Goal: Check status: Check status

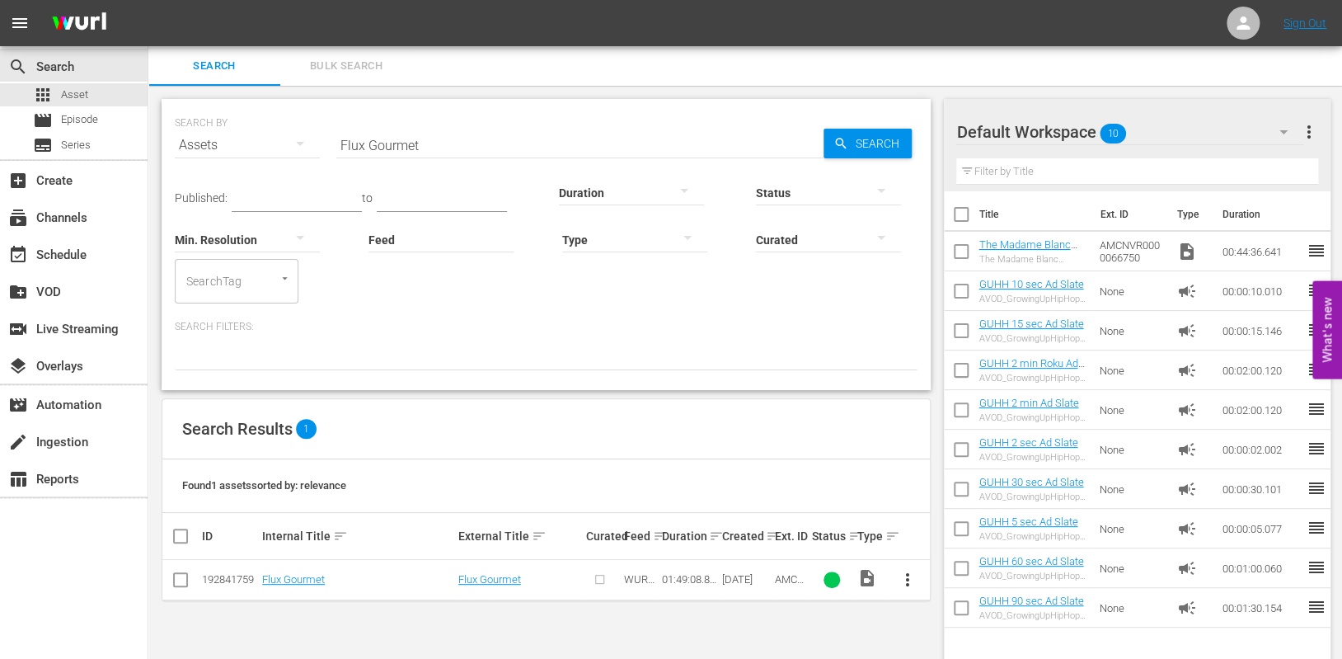
click at [99, 609] on div "search Search apps Asset movie Episode subtitles Series add_box Create subscrip…" at bounding box center [74, 375] width 148 height 659
click at [88, 131] on div "apps Asset movie Episode subtitles Series" at bounding box center [74, 119] width 148 height 73
click at [92, 129] on div "movie Episode" at bounding box center [65, 120] width 65 height 23
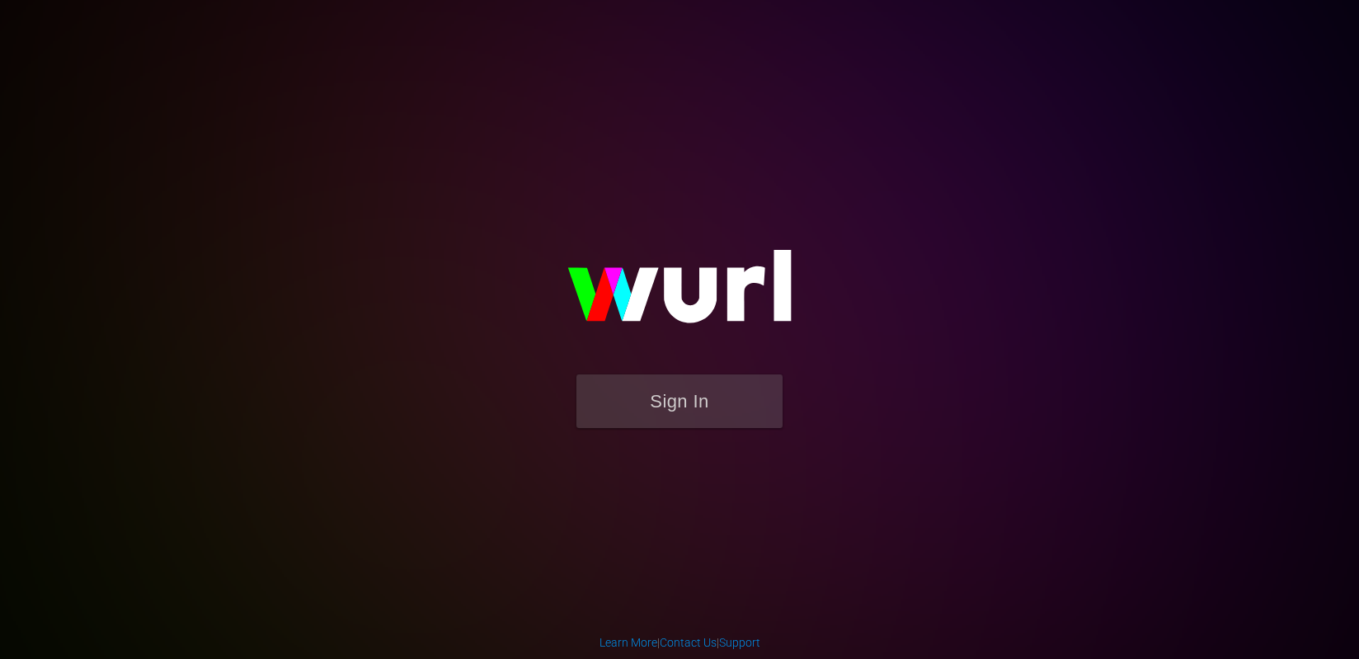
click at [488, 196] on div "Sign In" at bounding box center [679, 329] width 383 height 266
click at [712, 410] on button "Sign In" at bounding box center [679, 401] width 206 height 54
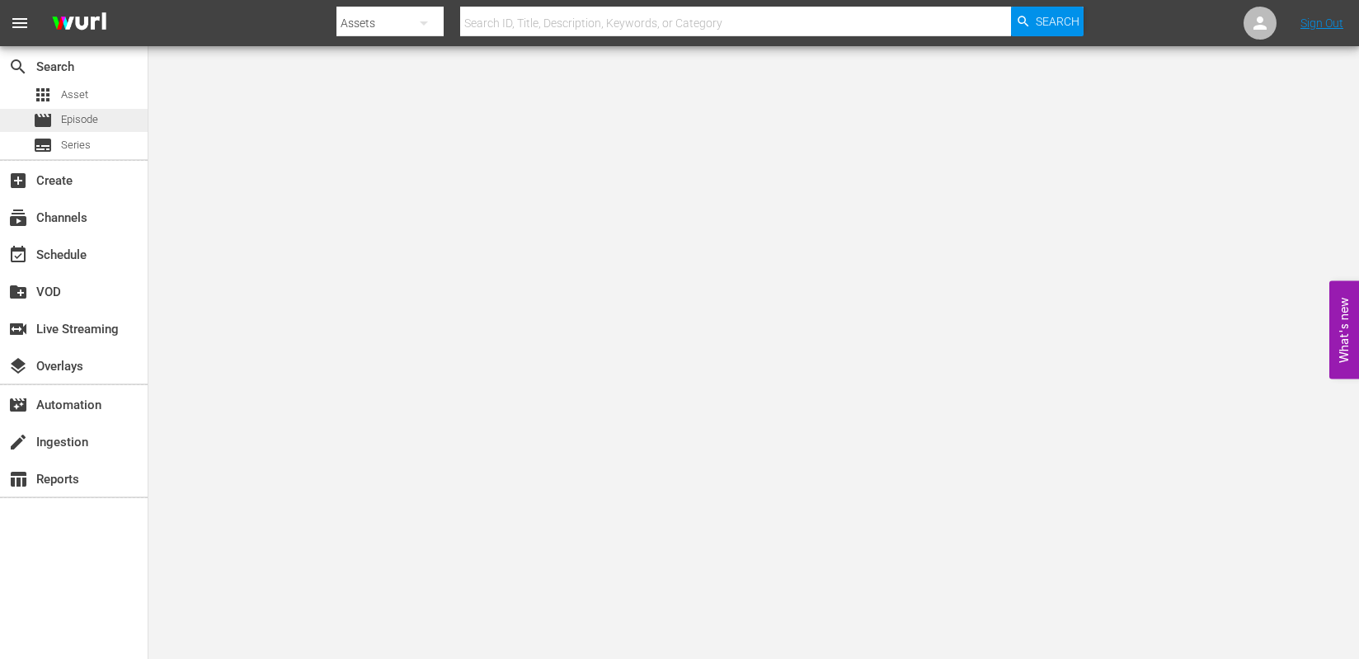
click at [106, 120] on div "movie Episode" at bounding box center [74, 120] width 148 height 23
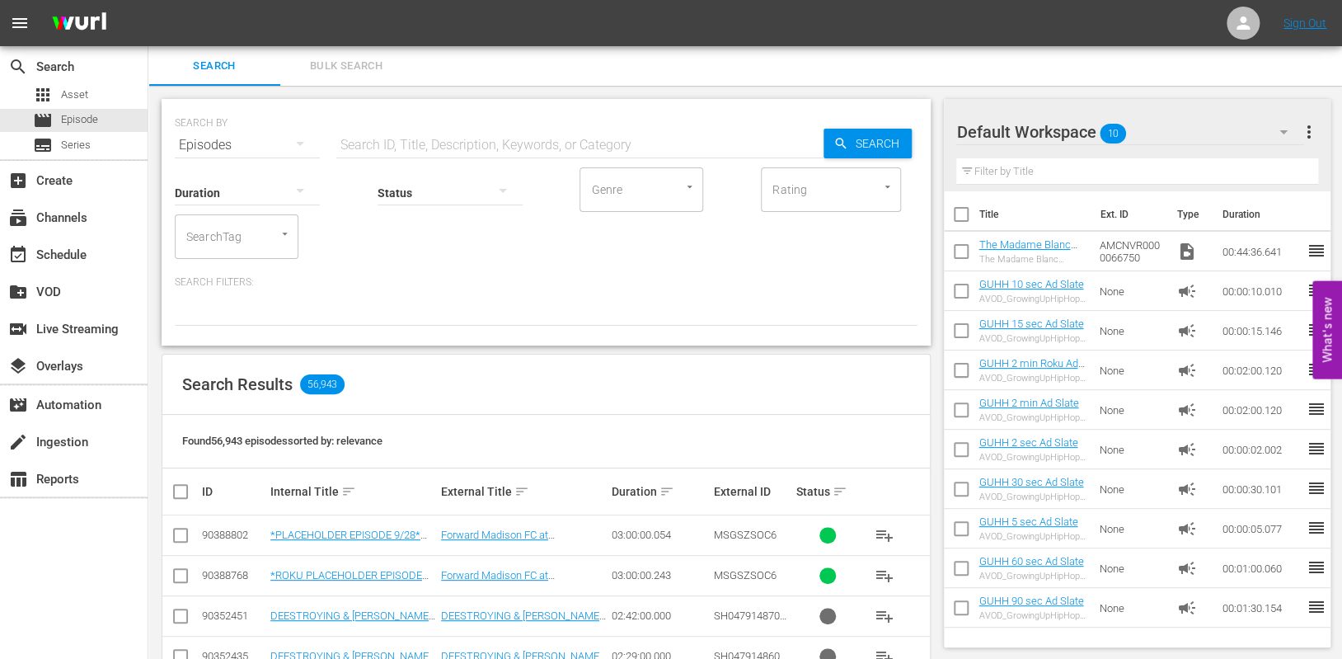
click at [460, 133] on input "text" at bounding box center [579, 145] width 487 height 40
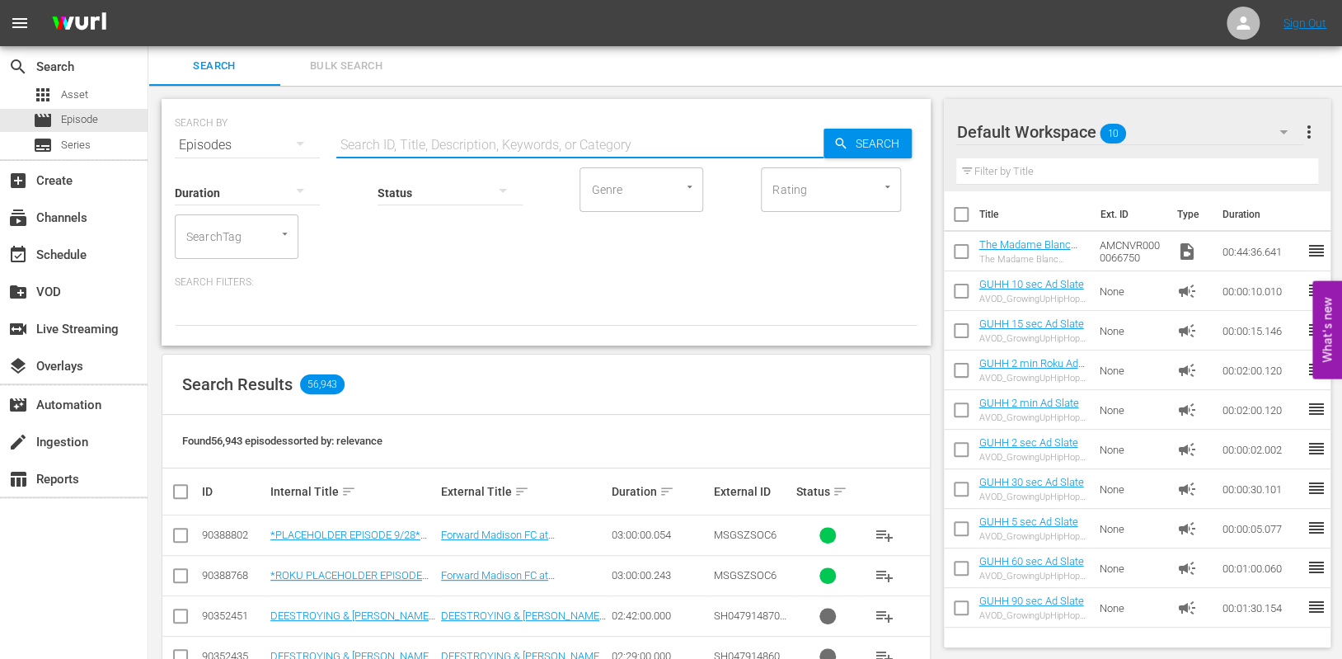
paste input "AMCNVR0000005578"
type input "AMCNVR0000005578"
click at [847, 132] on div "Search" at bounding box center [868, 144] width 88 height 30
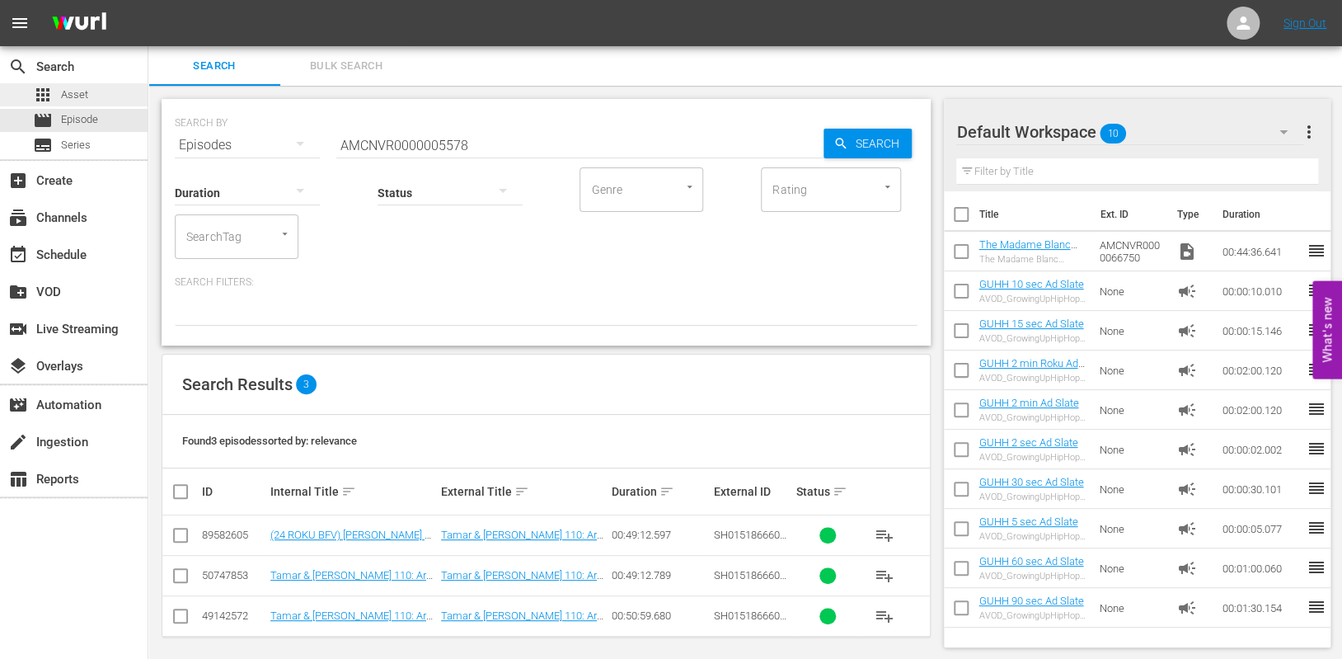
click at [63, 84] on div "apps Asset" at bounding box center [60, 94] width 55 height 23
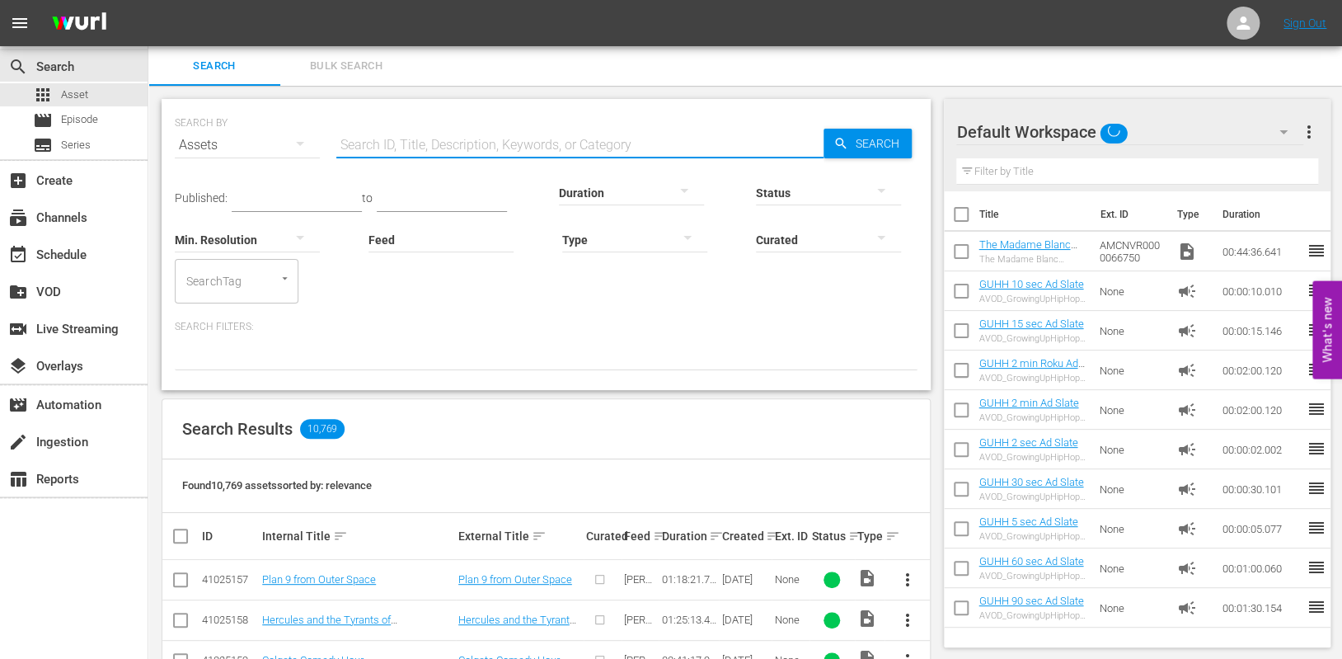
click at [463, 148] on input "text" at bounding box center [579, 145] width 487 height 40
paste input "AMCNVR0000005578"
type input "AMCNVR0000005578"
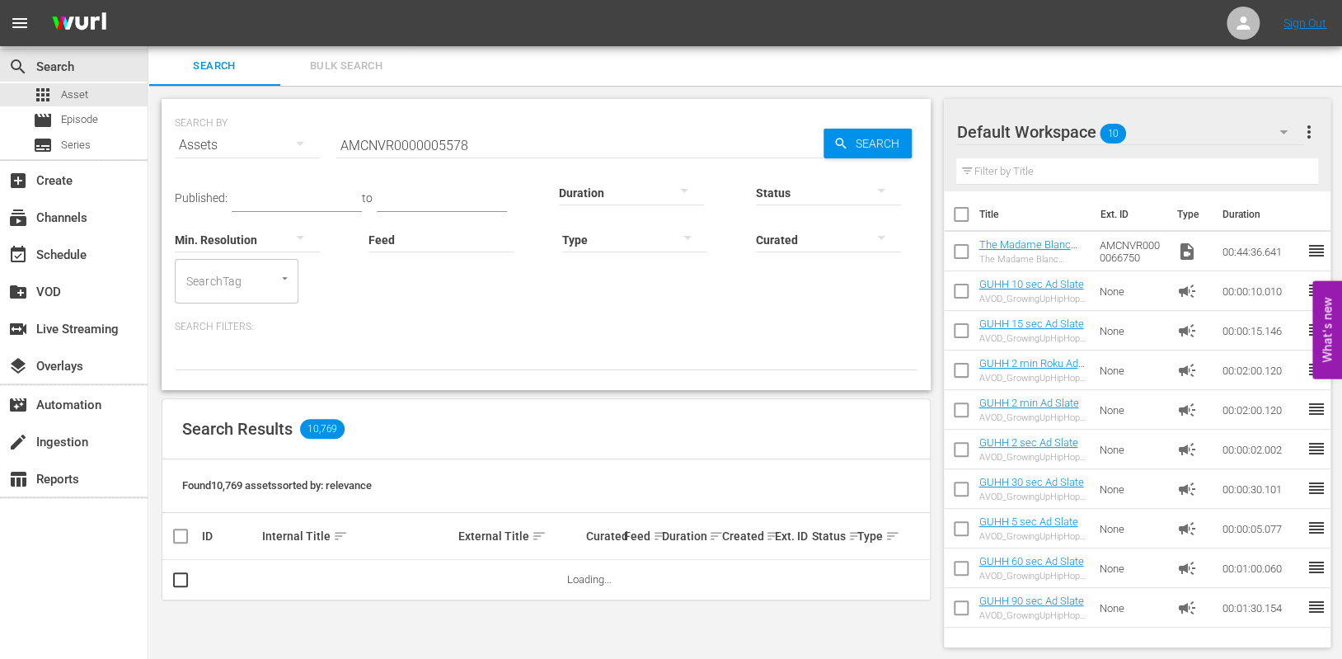
click at [851, 157] on div "Status" at bounding box center [828, 182] width 145 height 59
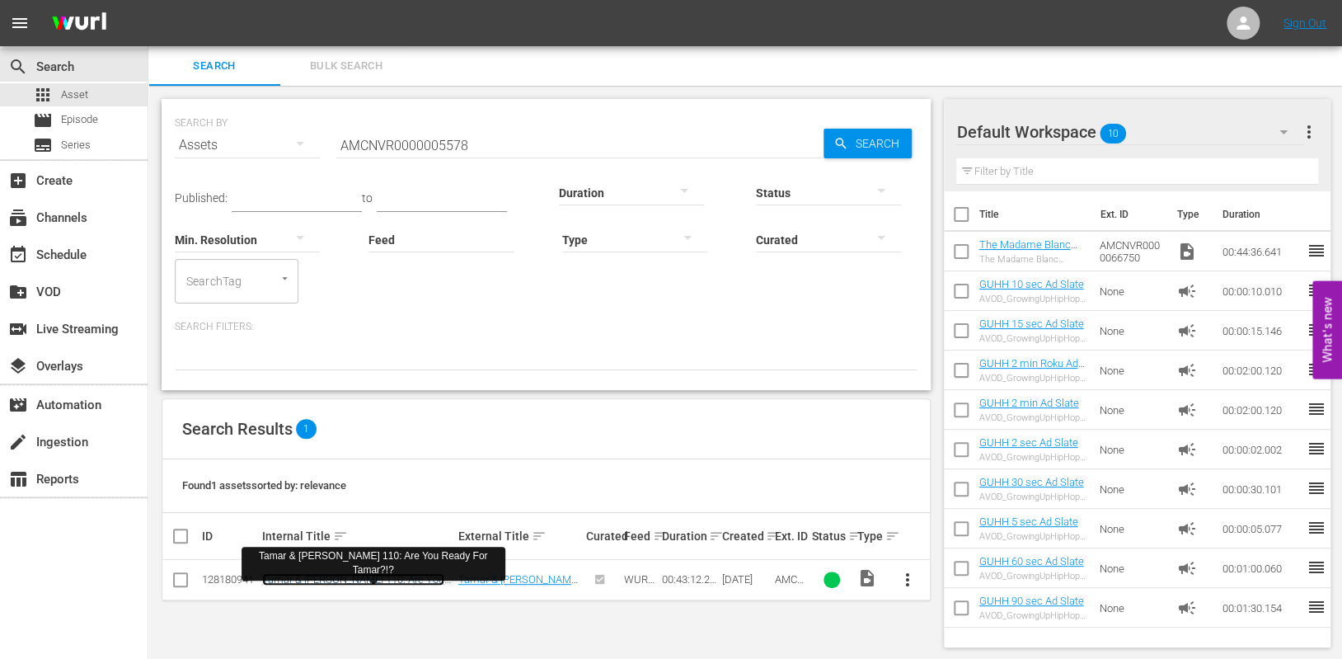
click at [374, 584] on link "Tamar & Vince 110: Are You Ready For Tamar?!?" at bounding box center [353, 585] width 182 height 25
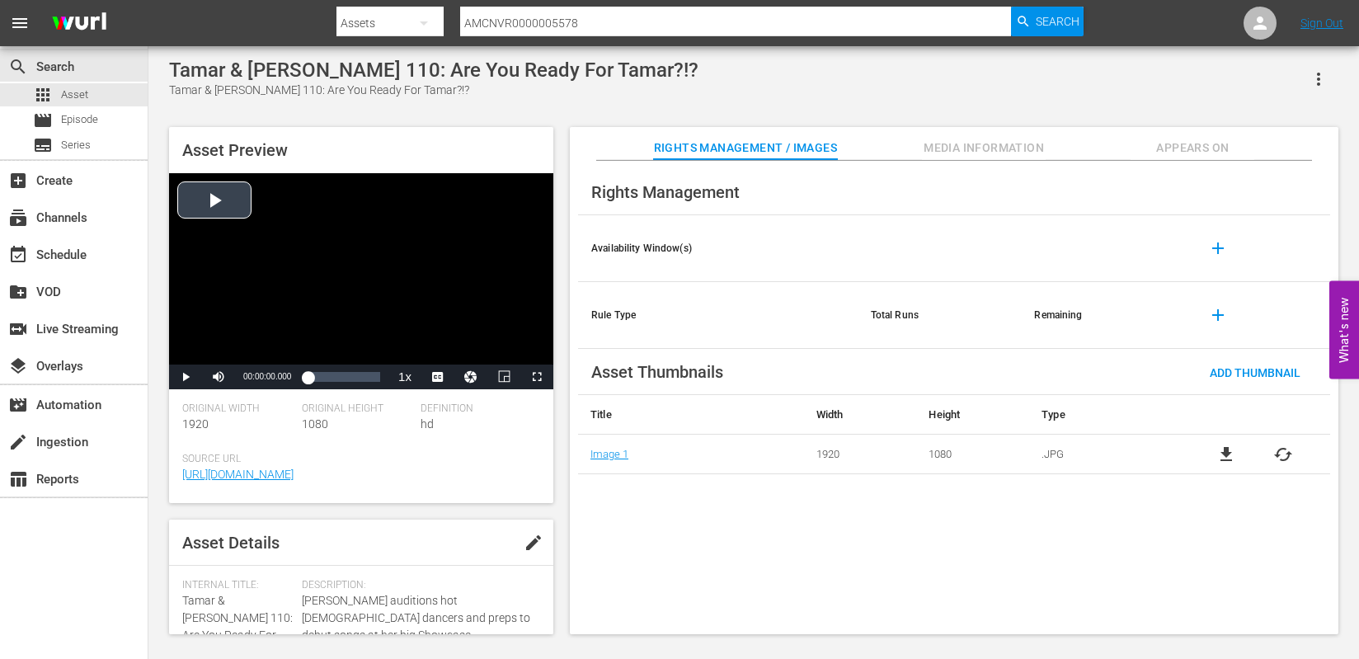
click at [228, 200] on div "Video Player" at bounding box center [361, 268] width 384 height 191
click at [377, 383] on div "00:41:14.385" at bounding box center [377, 377] width 1 height 16
click at [319, 381] on div "00:06:52.397" at bounding box center [319, 377] width 1 height 16
drag, startPoint x: 323, startPoint y: 378, endPoint x: 274, endPoint y: 363, distance: 51.7
click at [274, 363] on div "Video Player is loading. Play Video Play Mute 68% Current Time 00:09:49.139 / D…" at bounding box center [361, 281] width 384 height 216
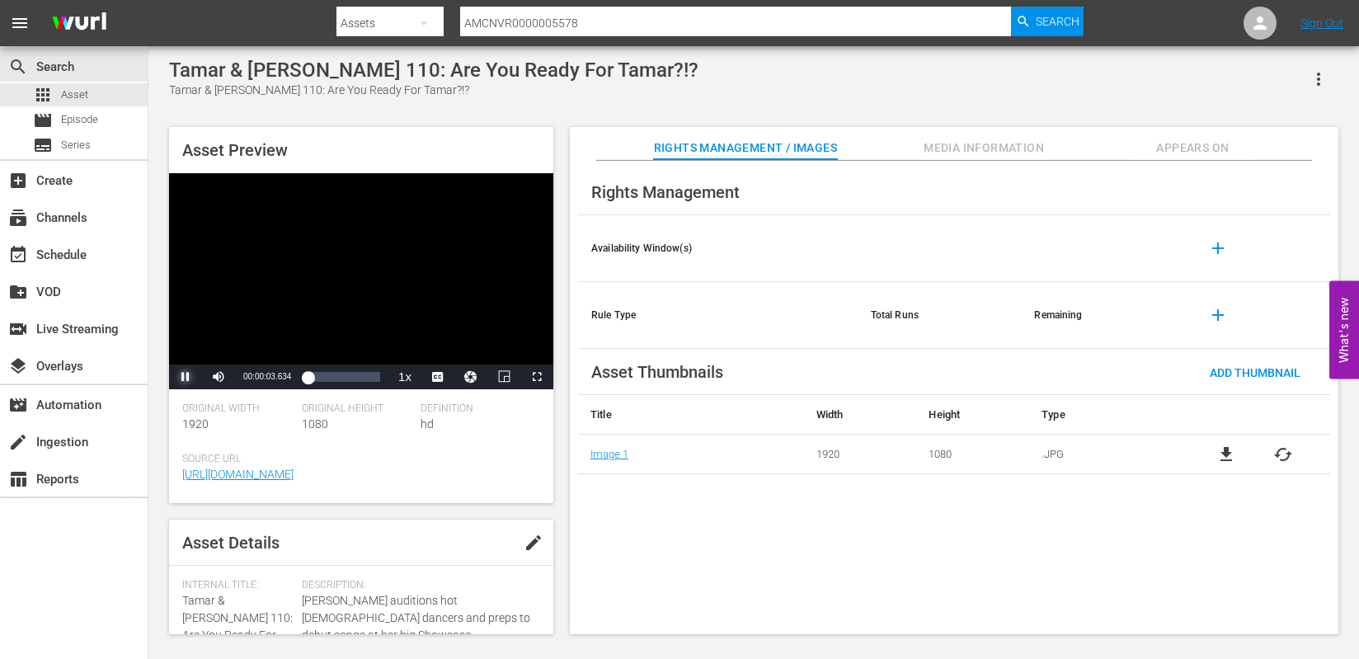
click at [186, 377] on span "Video Player" at bounding box center [186, 377] width 0 height 0
drag, startPoint x: 40, startPoint y: 593, endPoint x: 55, endPoint y: 571, distance: 26.6
click at [40, 593] on div "search Search apps Asset movie Episode subtitles Series add_box Create subscrip…" at bounding box center [74, 375] width 148 height 659
click at [113, 129] on div "movie Episode" at bounding box center [74, 120] width 148 height 23
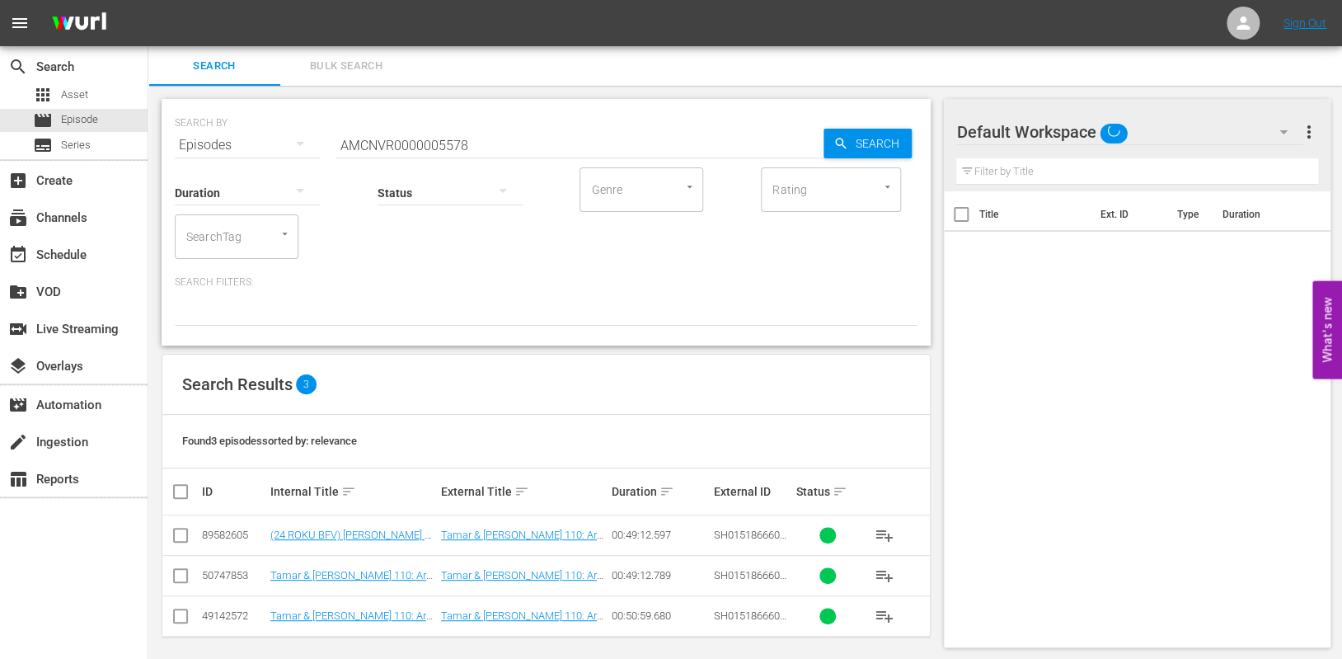
click at [181, 491] on input "checkbox" at bounding box center [187, 492] width 33 height 20
checkbox input "true"
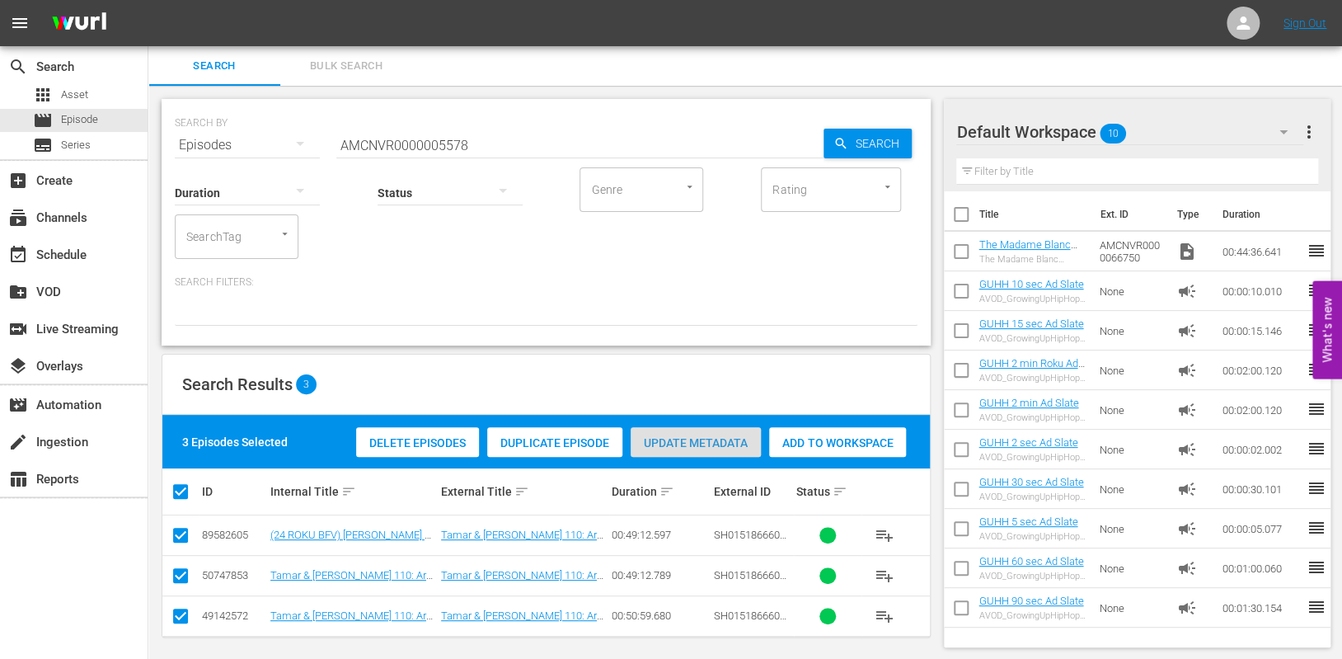
click at [695, 442] on span "Update Metadata" at bounding box center [696, 442] width 130 height 13
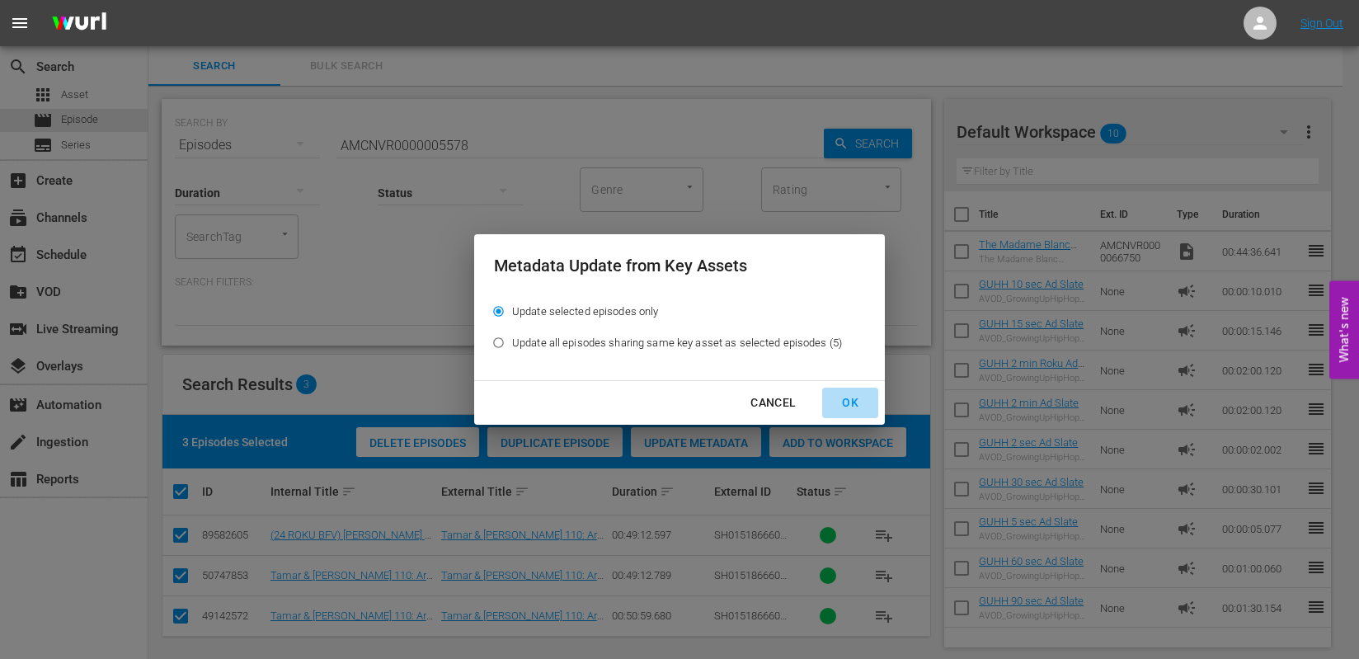
click at [864, 397] on div "OK" at bounding box center [850, 402] width 43 height 21
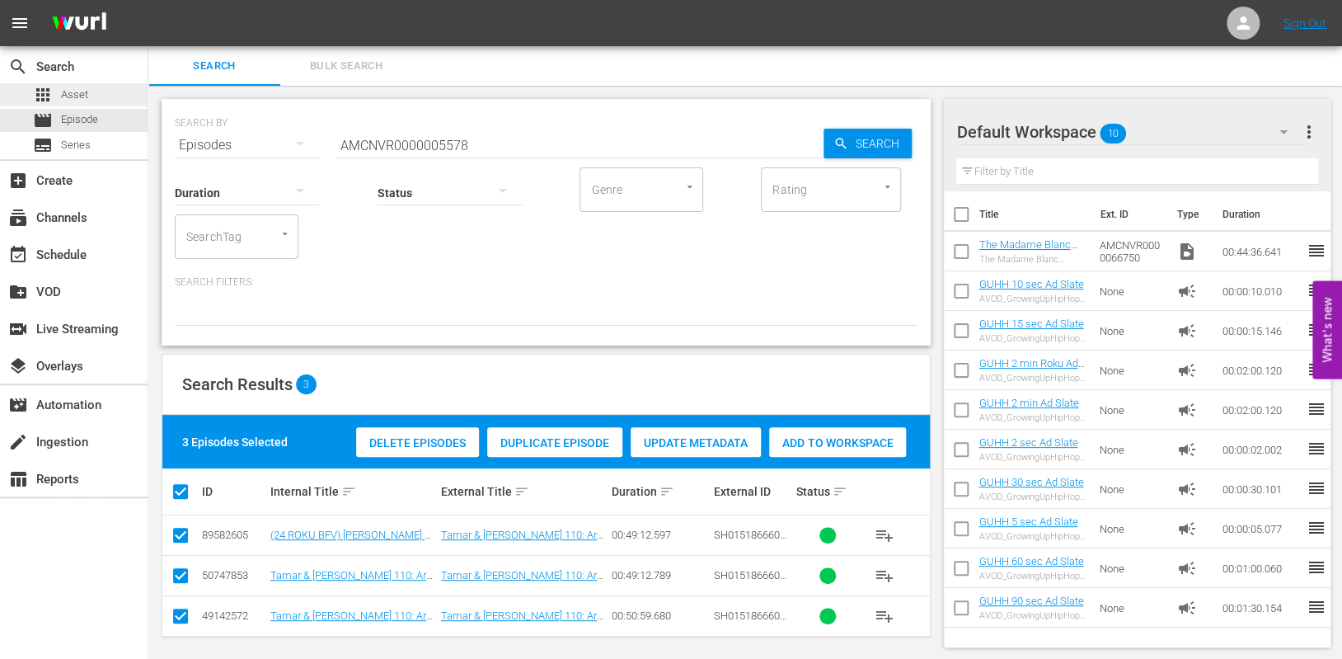
click at [73, 92] on span "Asset" at bounding box center [74, 95] width 27 height 16
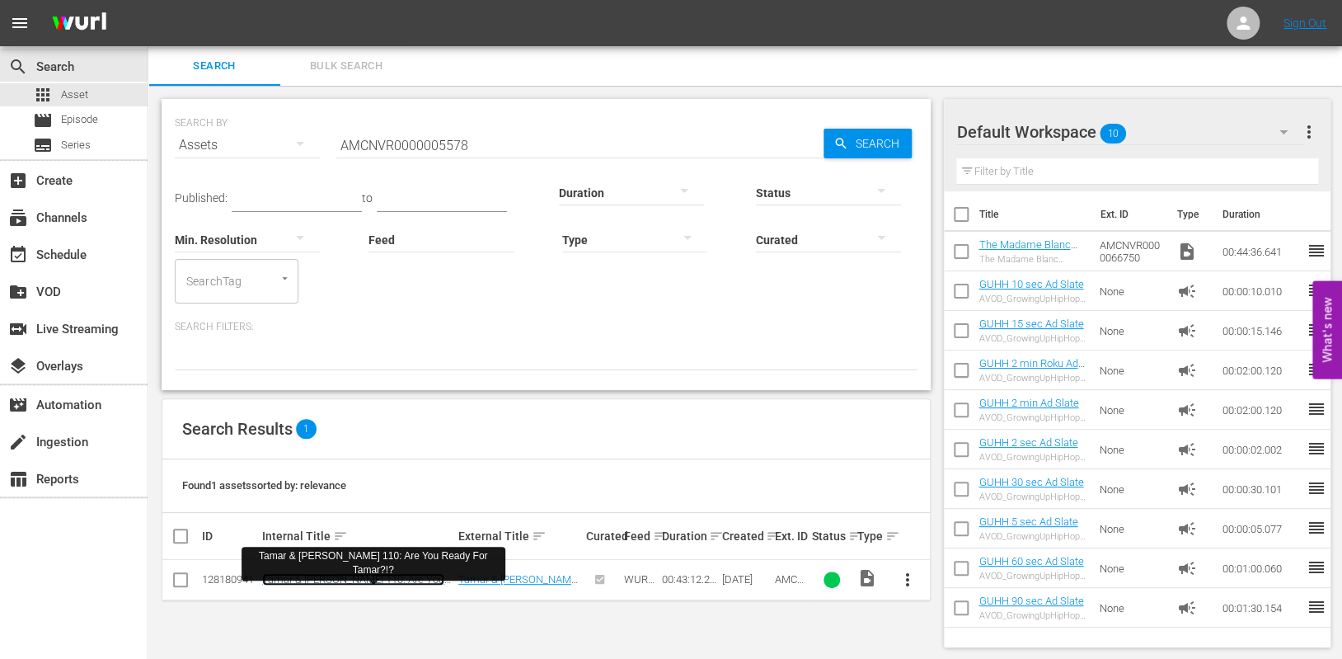
click at [347, 579] on link "Tamar & Vince 110: Are You Ready For Tamar?!?" at bounding box center [353, 585] width 182 height 25
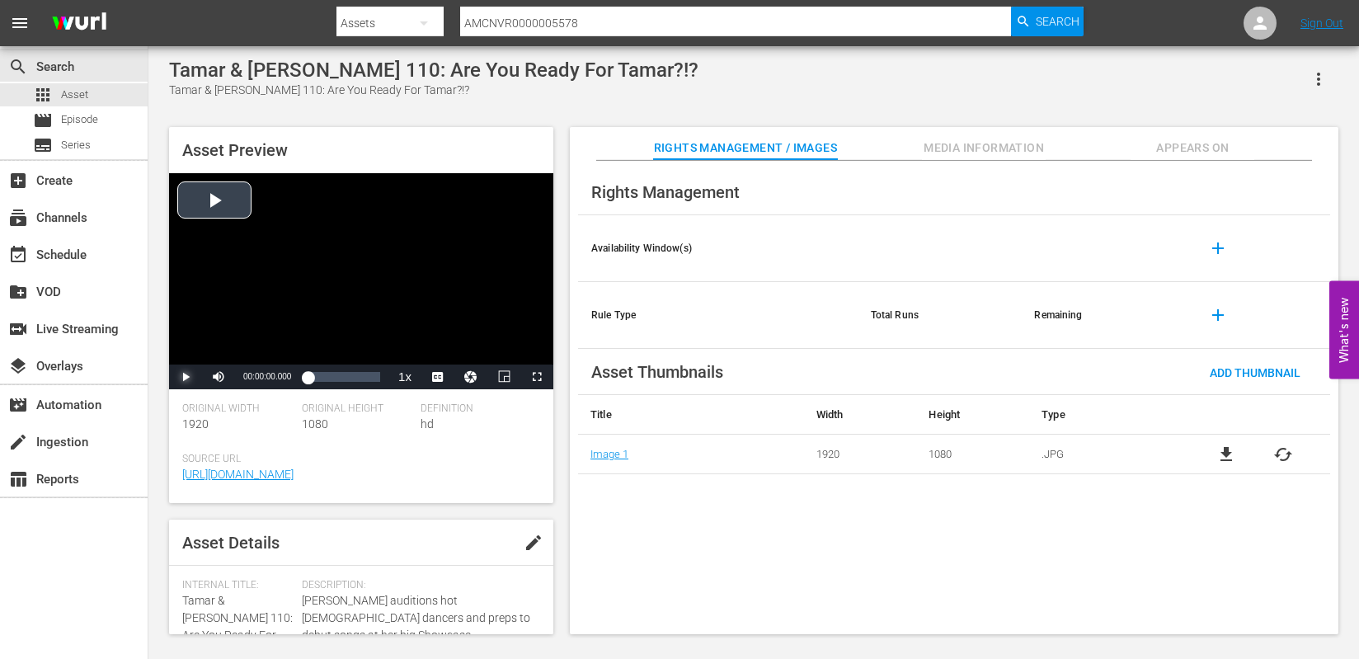
click at [186, 377] on span "Video Player" at bounding box center [186, 377] width 0 height 0
click at [331, 383] on div "00:13:44.795" at bounding box center [331, 377] width 1 height 16
click at [186, 377] on span "Video Player" at bounding box center [186, 377] width 0 height 0
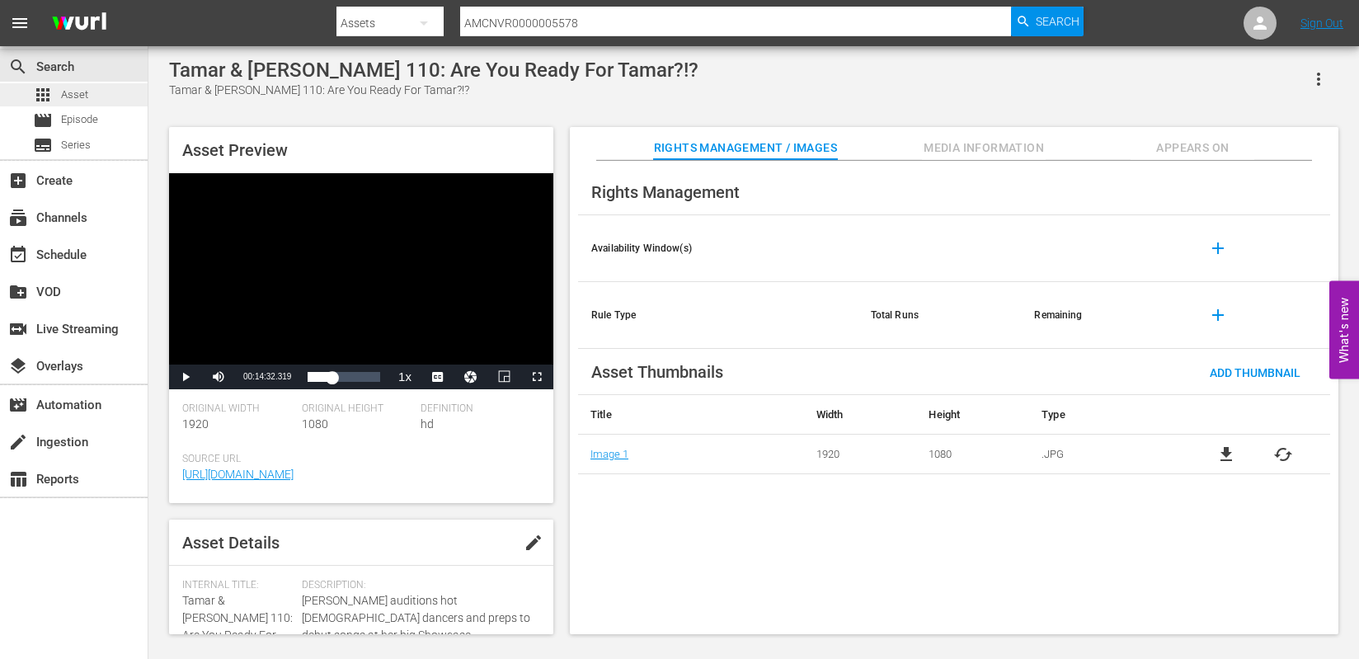
click at [84, 87] on span "Asset" at bounding box center [74, 95] width 27 height 16
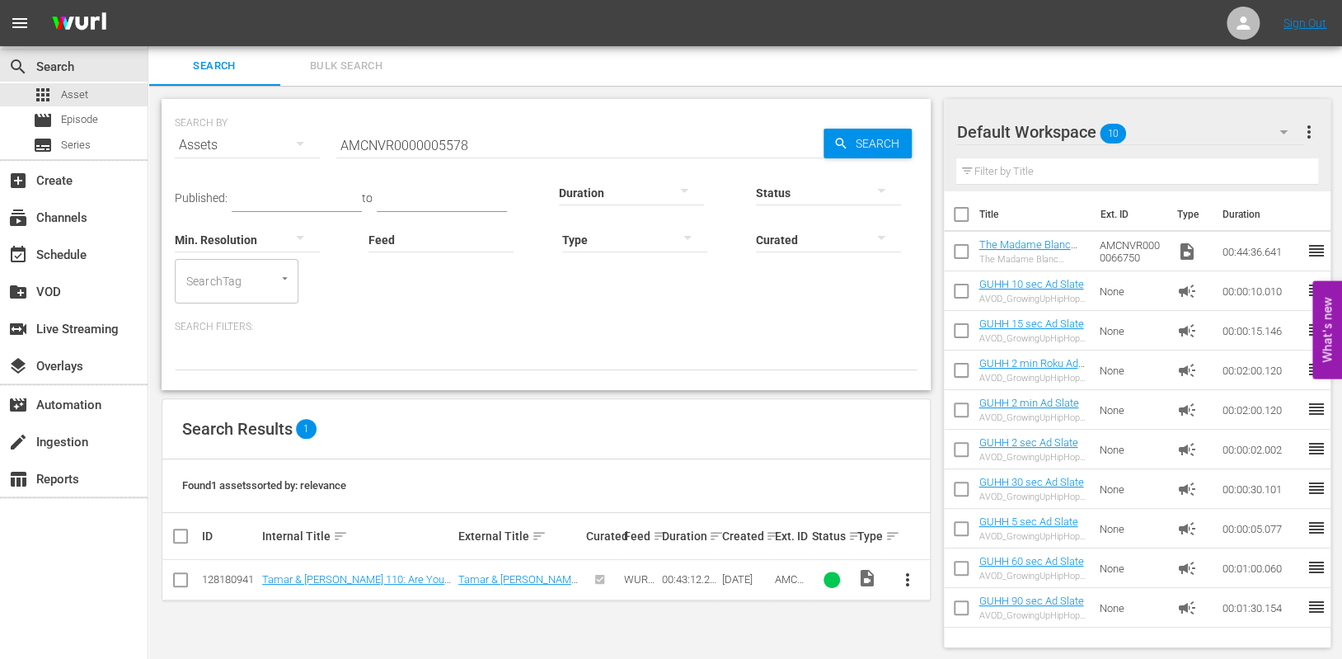
click at [19, 589] on div "search Search apps Asset movie Episode subtitles Series add_box Create subscrip…" at bounding box center [74, 375] width 148 height 659
click at [84, 125] on span "Episode" at bounding box center [79, 119] width 37 height 16
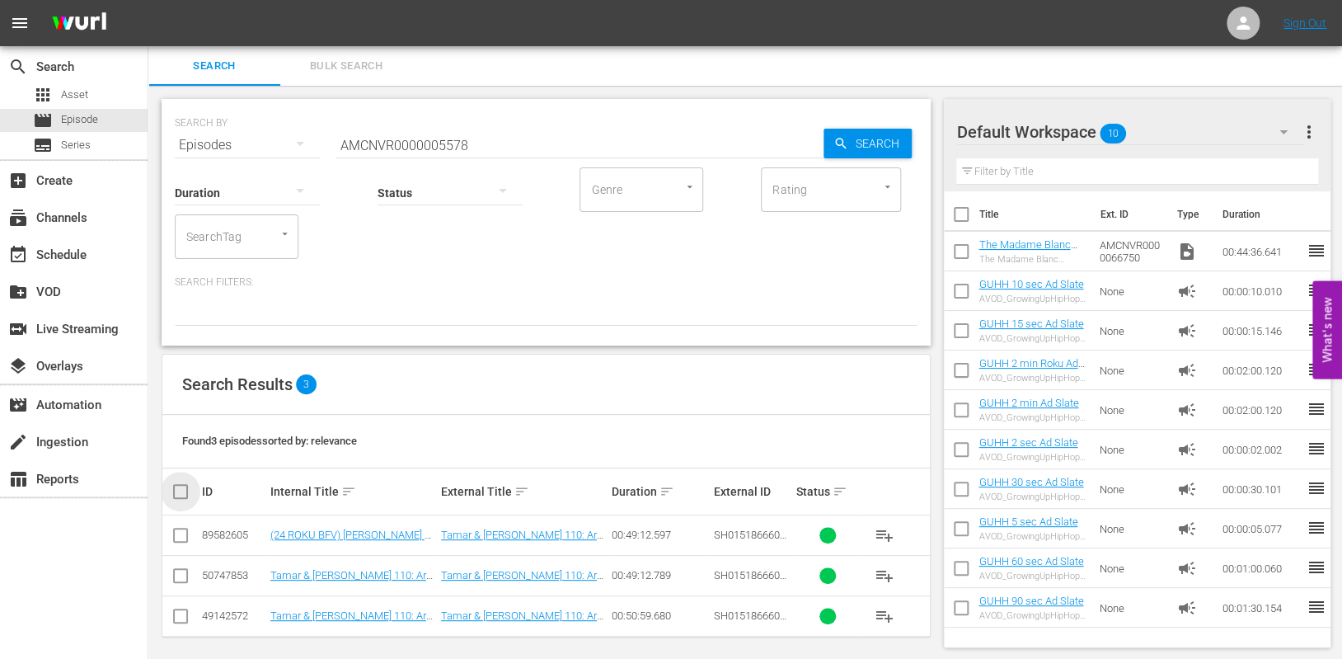
click at [176, 492] on input "checkbox" at bounding box center [187, 492] width 33 height 20
checkbox input "true"
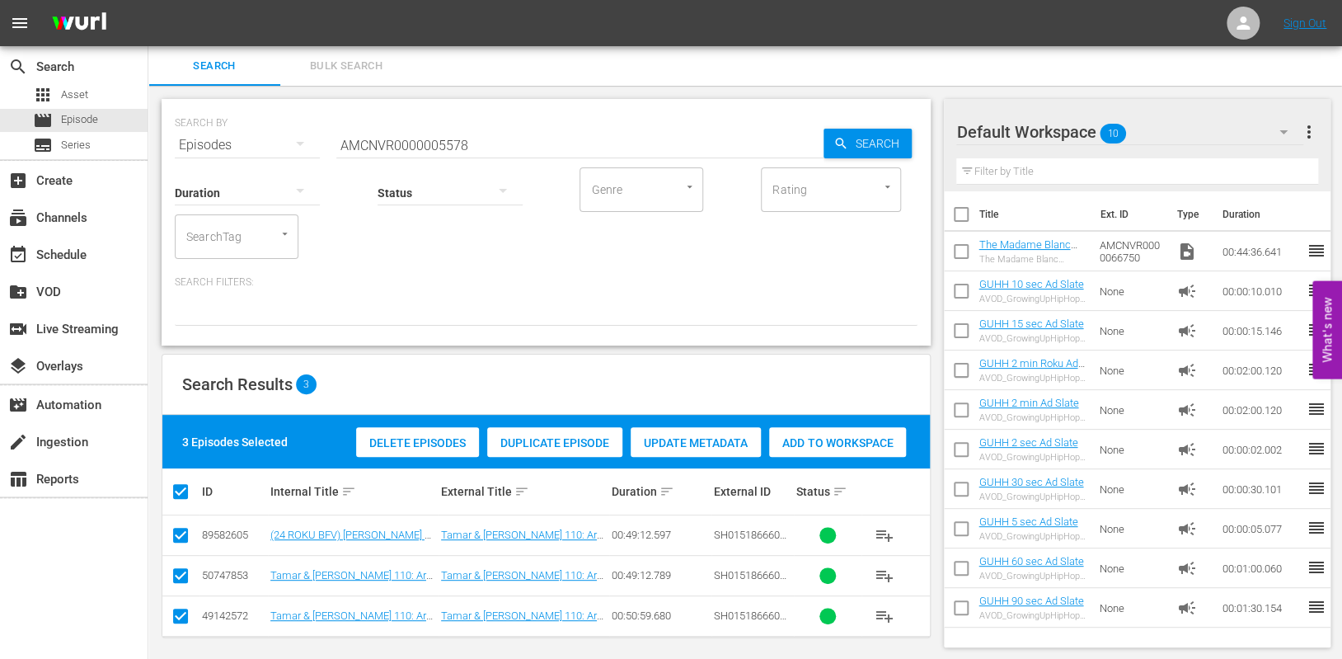
click at [443, 445] on span "Delete Episodes" at bounding box center [417, 442] width 123 height 13
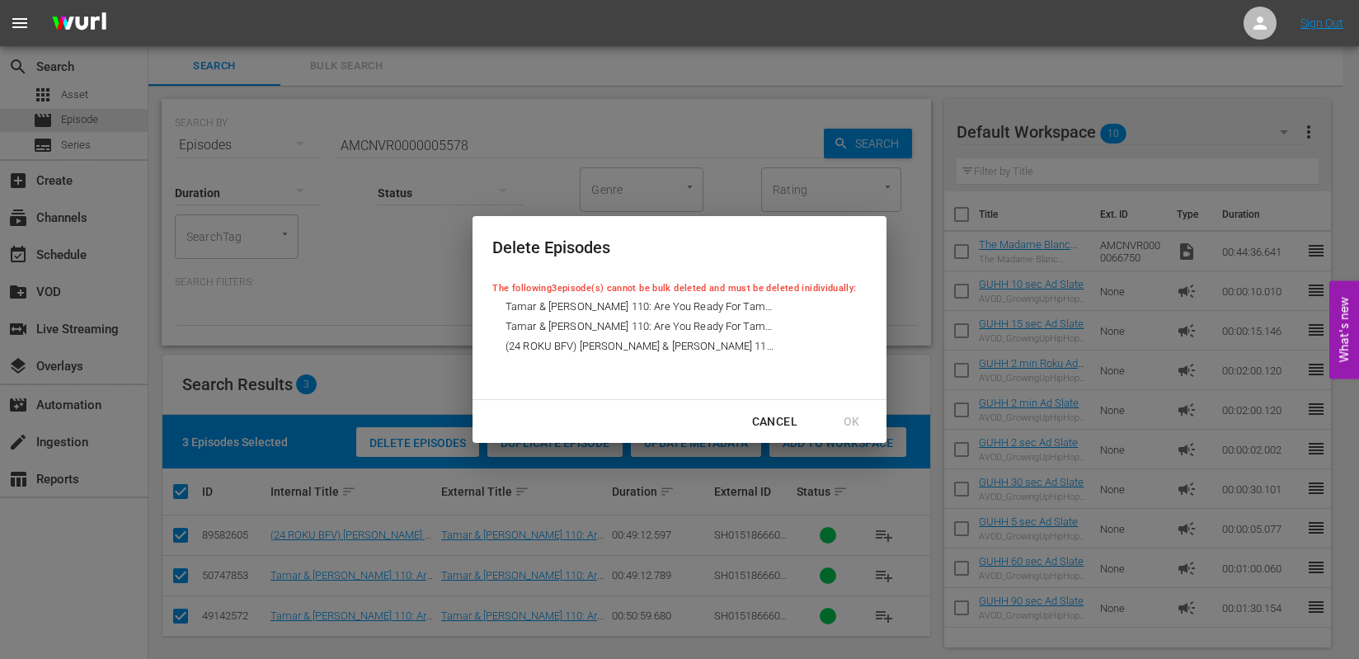
click at [764, 412] on div "Cancel" at bounding box center [775, 421] width 72 height 21
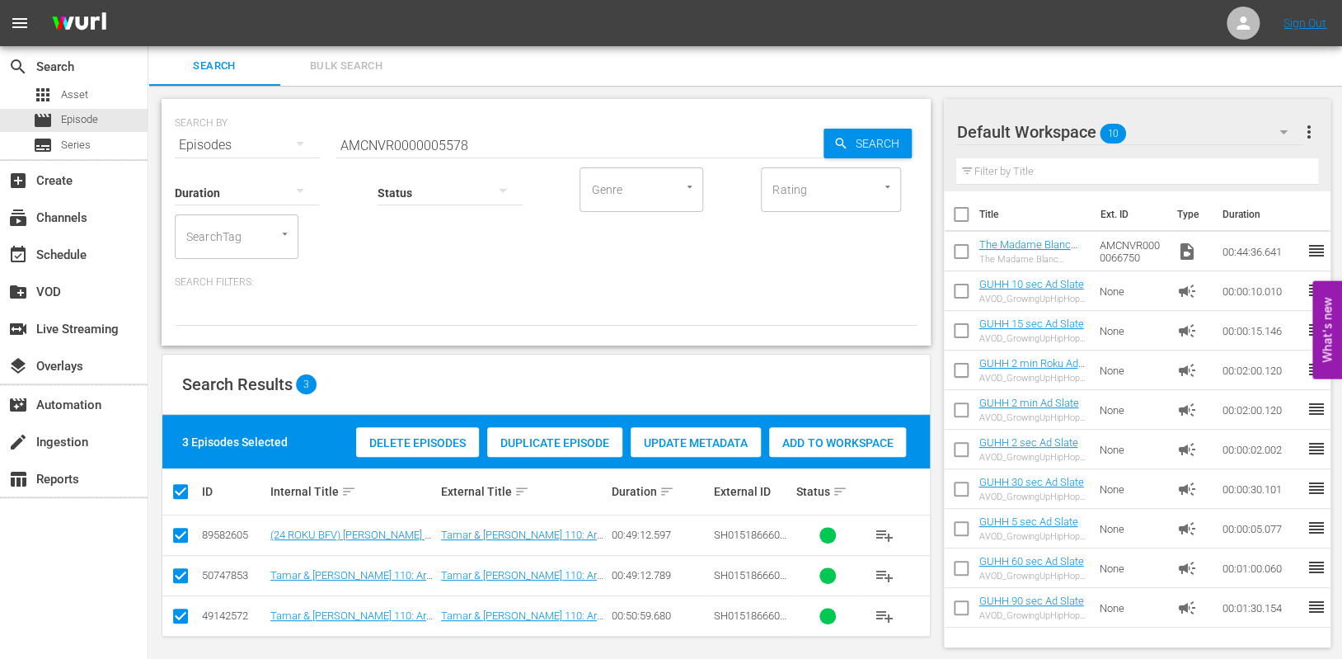
drag, startPoint x: 66, startPoint y: 591, endPoint x: 87, endPoint y: 541, distance: 54.4
click at [66, 591] on div "search Search apps Asset movie Episode subtitles Series add_box Create subscrip…" at bounding box center [74, 375] width 148 height 659
click at [119, 96] on div "apps Asset" at bounding box center [74, 94] width 148 height 23
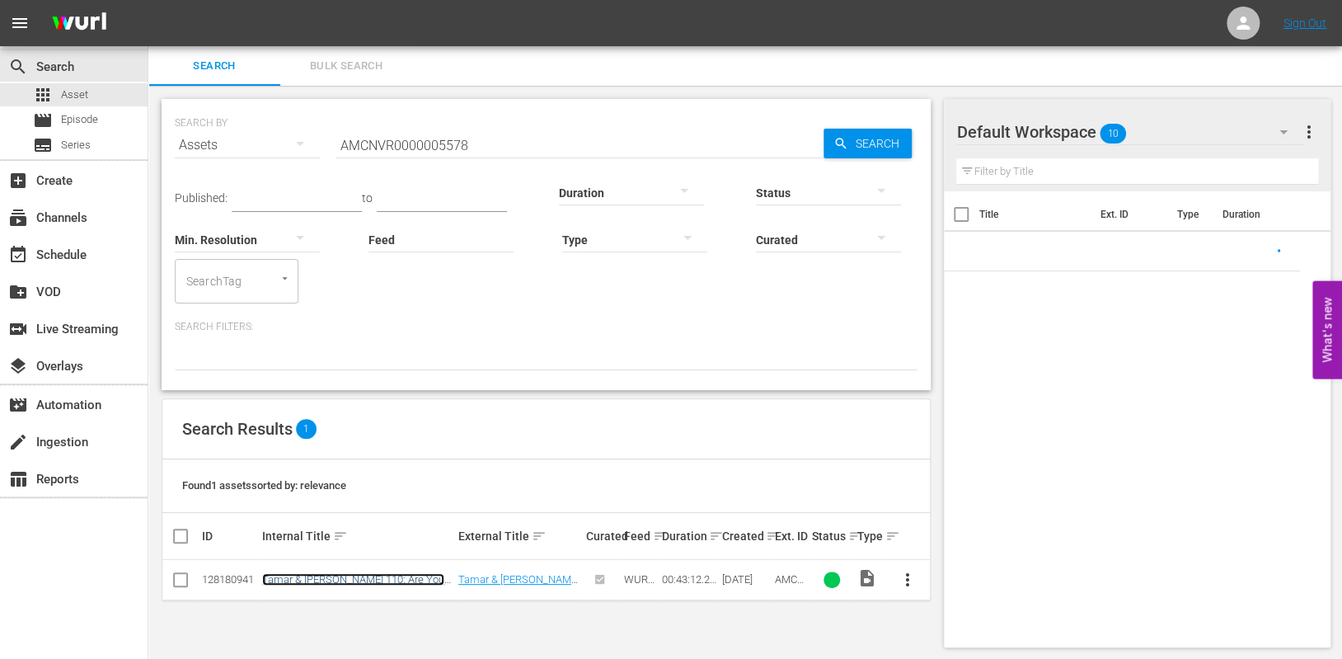
click at [304, 575] on link "Tamar & Vince 110: Are You Ready For Tamar?!?" at bounding box center [353, 585] width 182 height 25
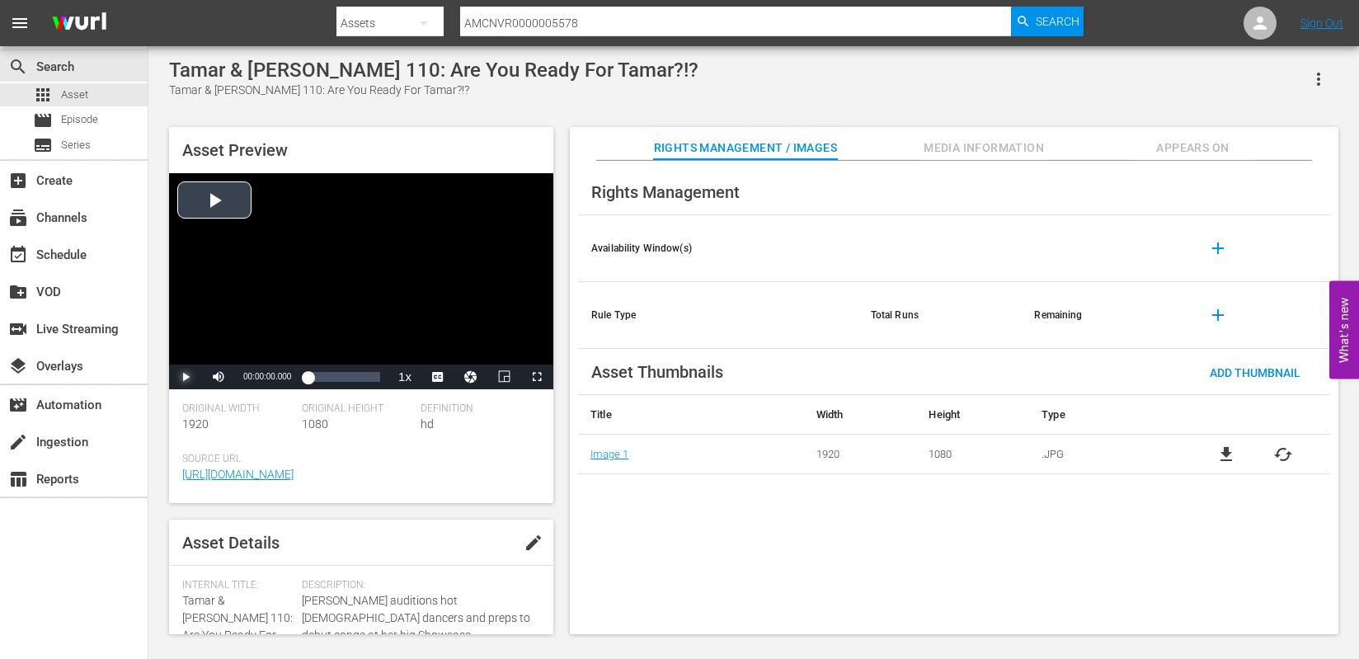
click at [186, 377] on span "Video Player" at bounding box center [186, 377] width 0 height 0
click at [380, 384] on div "Loaded : 1.62% 00:43:12.213 00:00:04.437" at bounding box center [344, 377] width 73 height 16
click at [186, 377] on span "Video Player" at bounding box center [186, 377] width 0 height 0
click at [369, 381] on div "Loaded : 1.85% 00:35:20.901 00:00:02.498" at bounding box center [344, 377] width 73 height 16
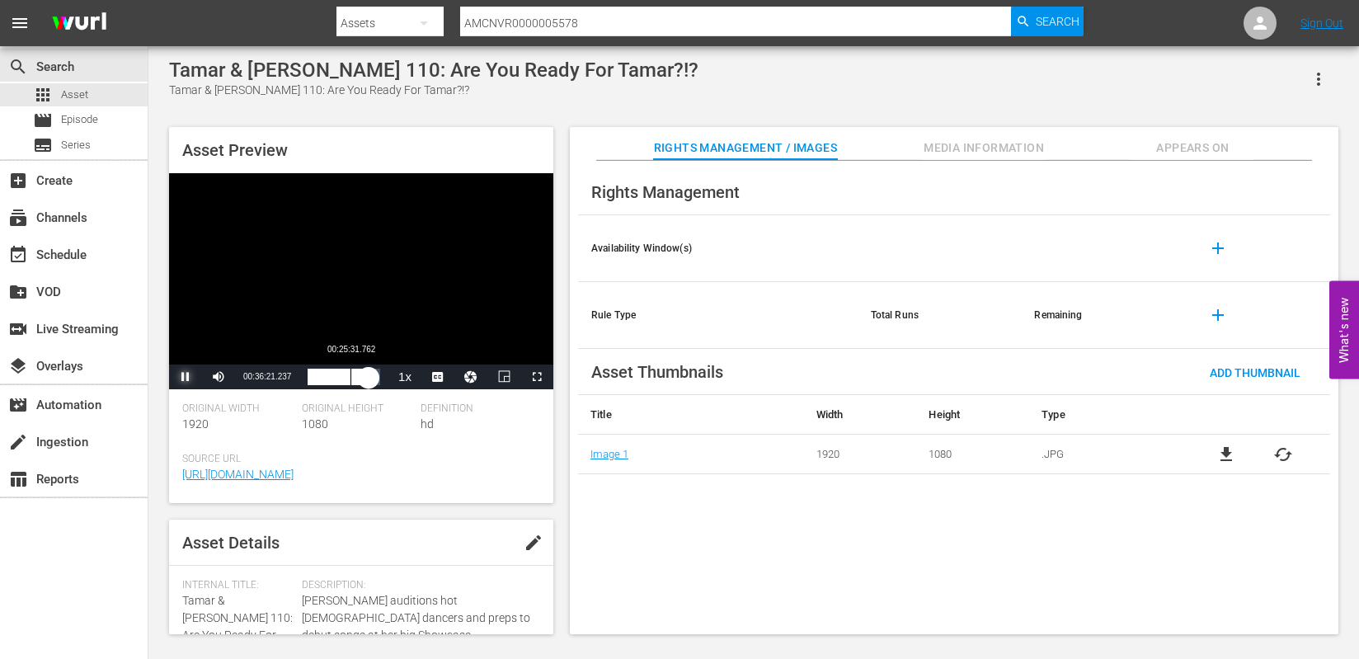
click at [350, 383] on div "Loaded : 85.26% 00:25:31.762 00:36:21.359" at bounding box center [344, 377] width 73 height 16
click at [186, 377] on span "Video Player" at bounding box center [186, 377] width 0 height 0
